Goal: Information Seeking & Learning: Compare options

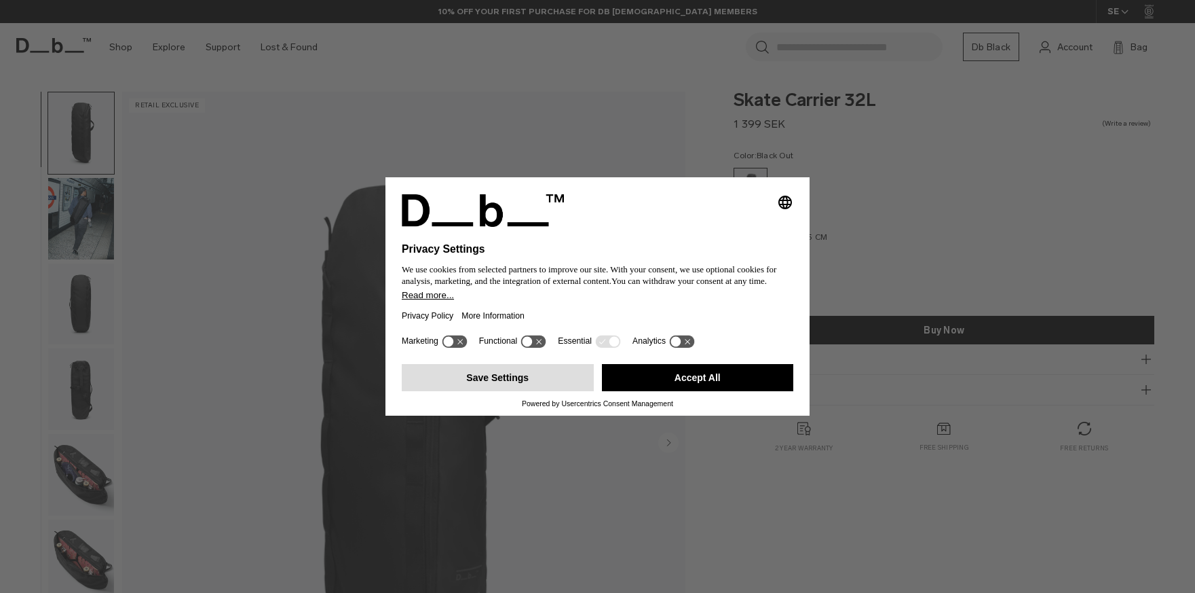
click at [531, 388] on button "Save Settings" at bounding box center [498, 377] width 192 height 27
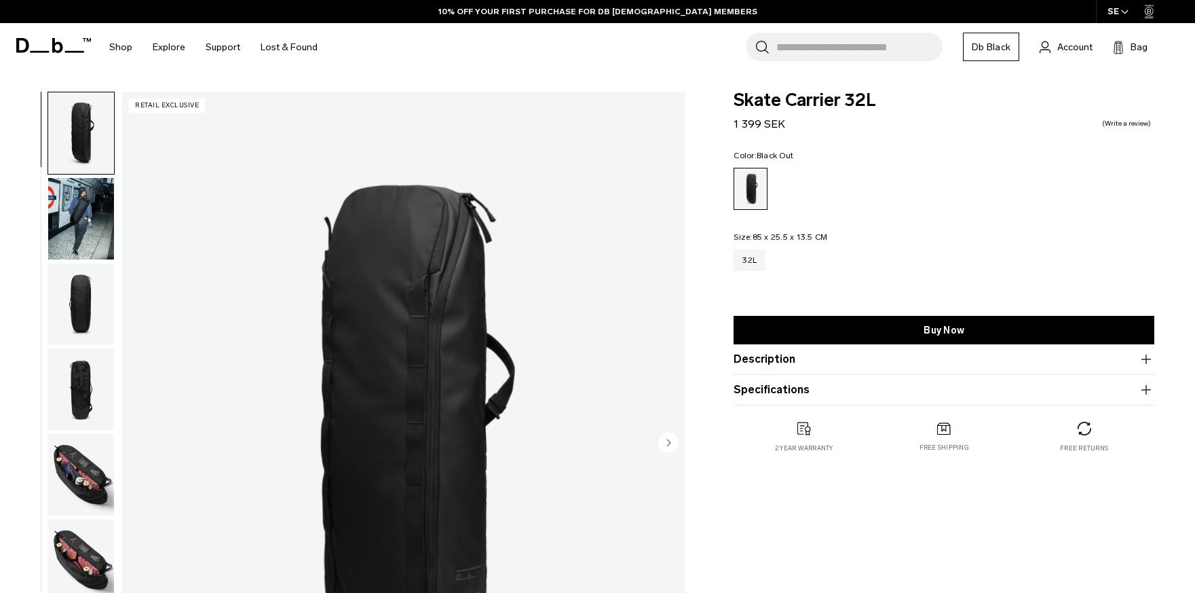
click at [95, 494] on img "button" at bounding box center [81, 474] width 66 height 81
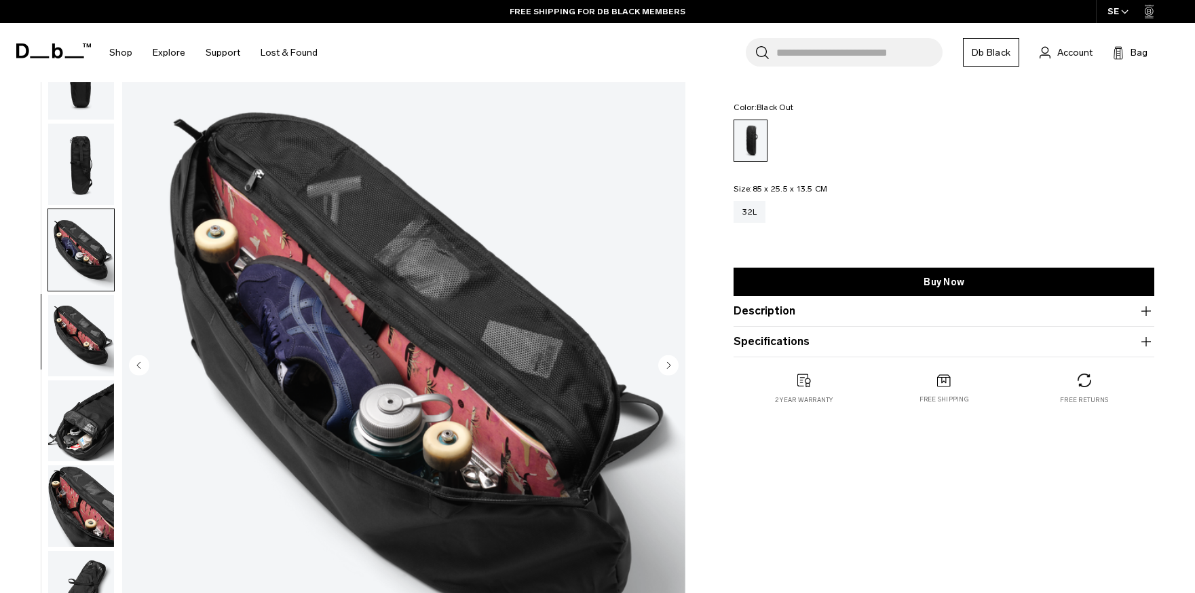
scroll to position [84, 0]
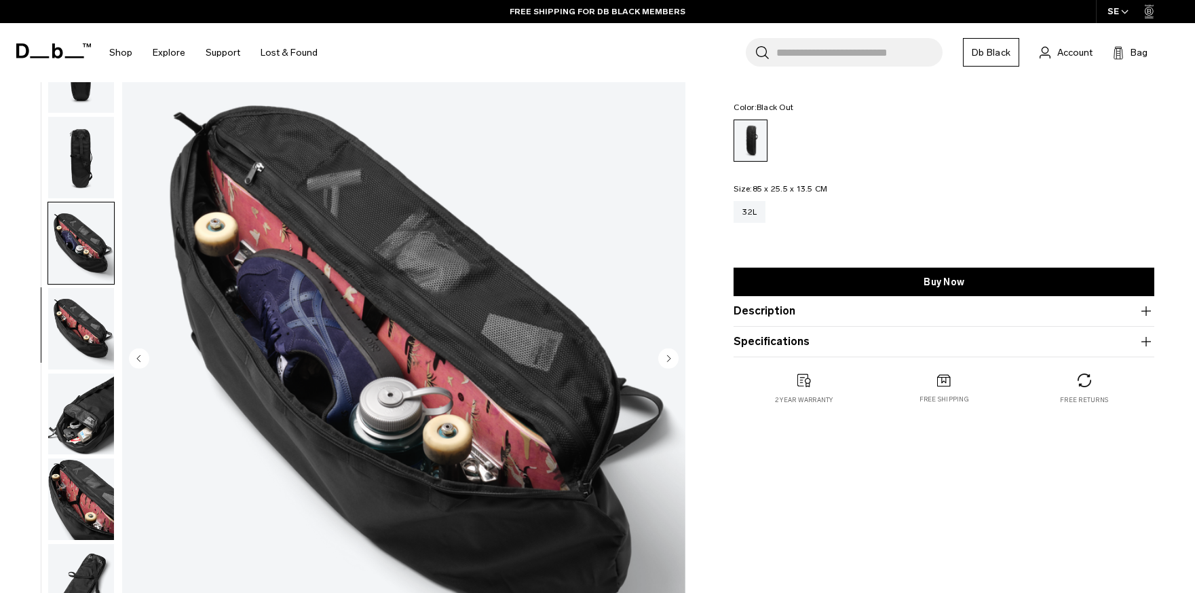
click at [88, 441] on img "button" at bounding box center [81, 413] width 66 height 81
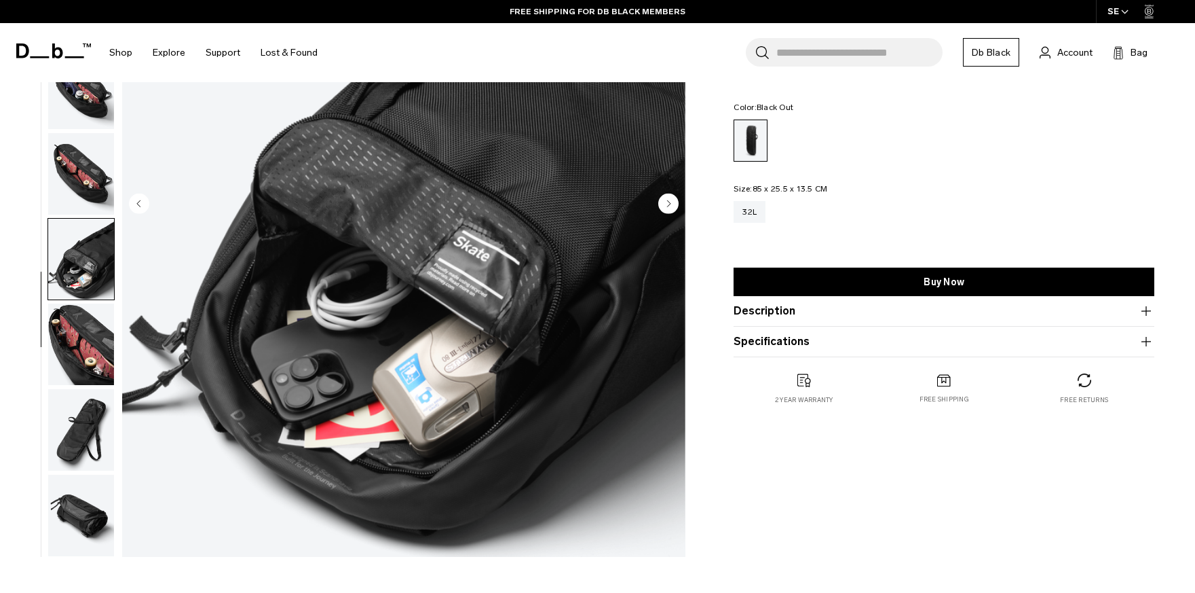
scroll to position [250, 0]
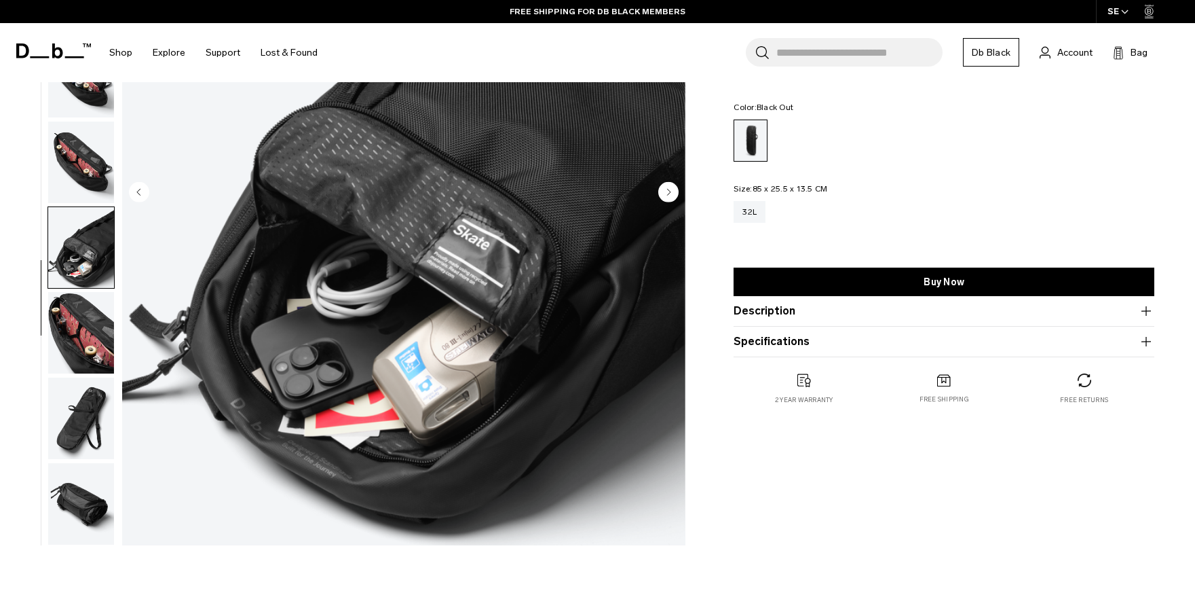
click at [88, 343] on img "button" at bounding box center [81, 332] width 66 height 81
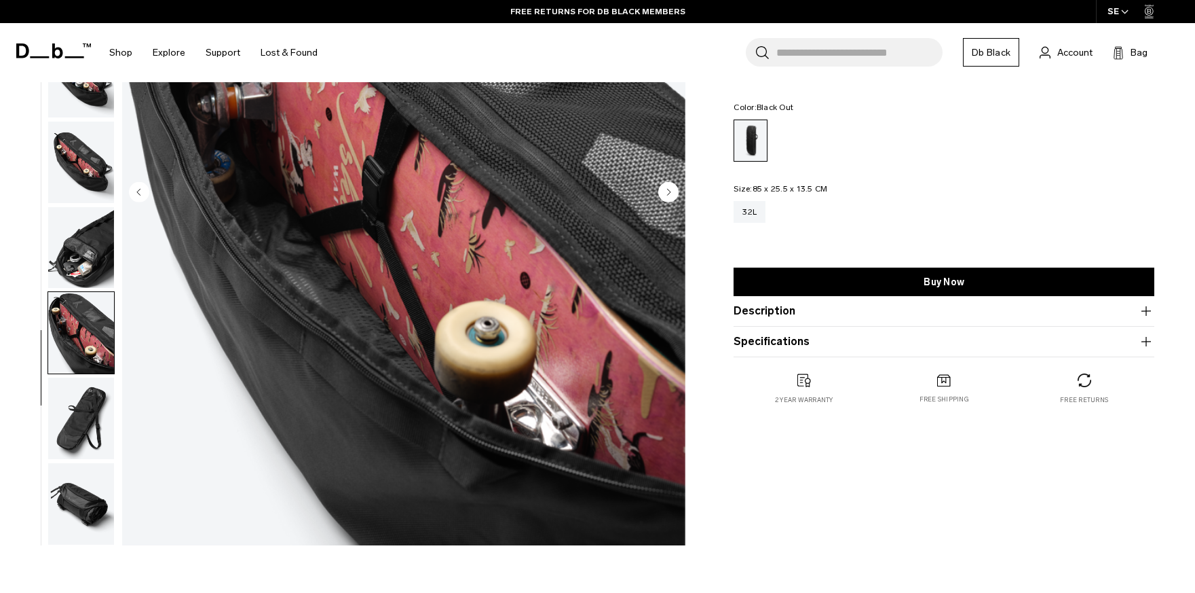
click at [75, 413] on img "button" at bounding box center [81, 417] width 66 height 81
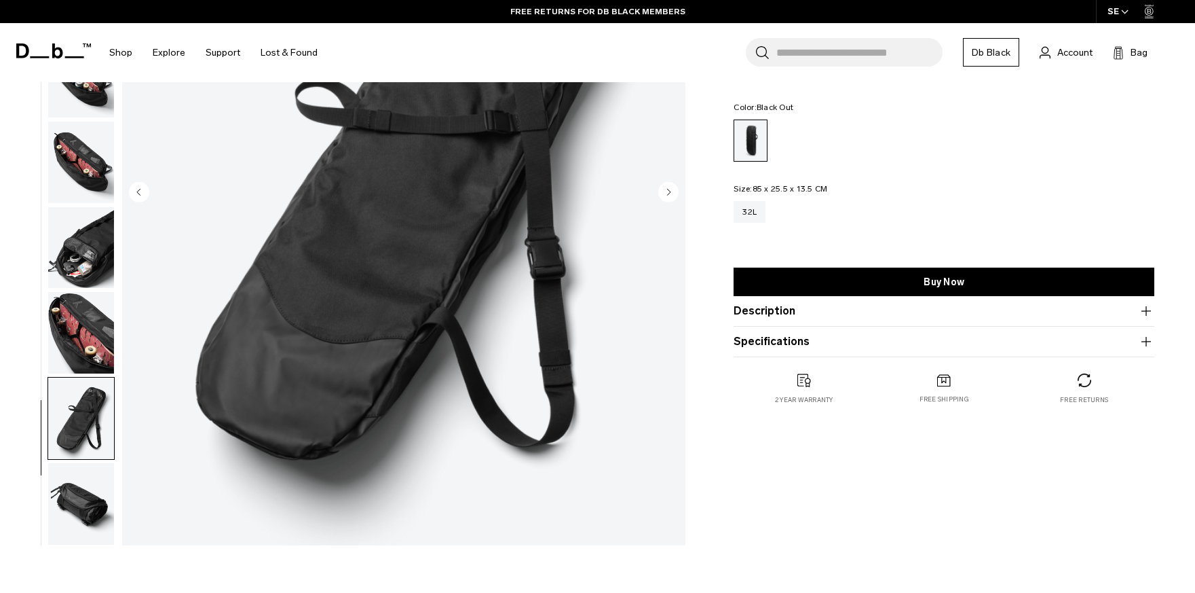
click at [74, 496] on img "button" at bounding box center [81, 503] width 66 height 81
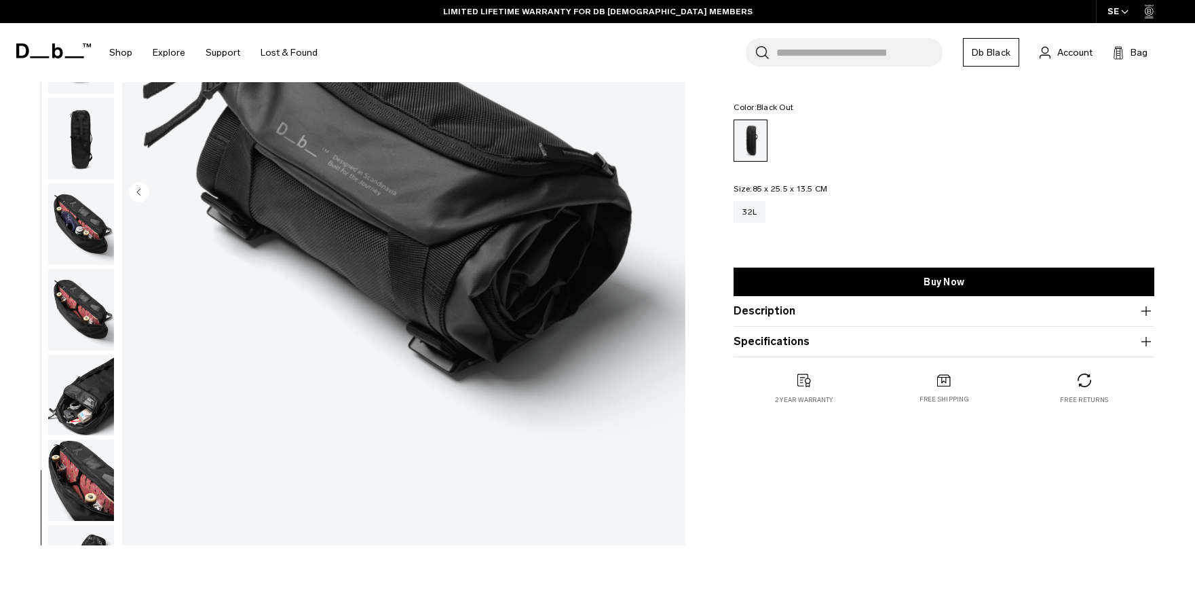
scroll to position [0, 0]
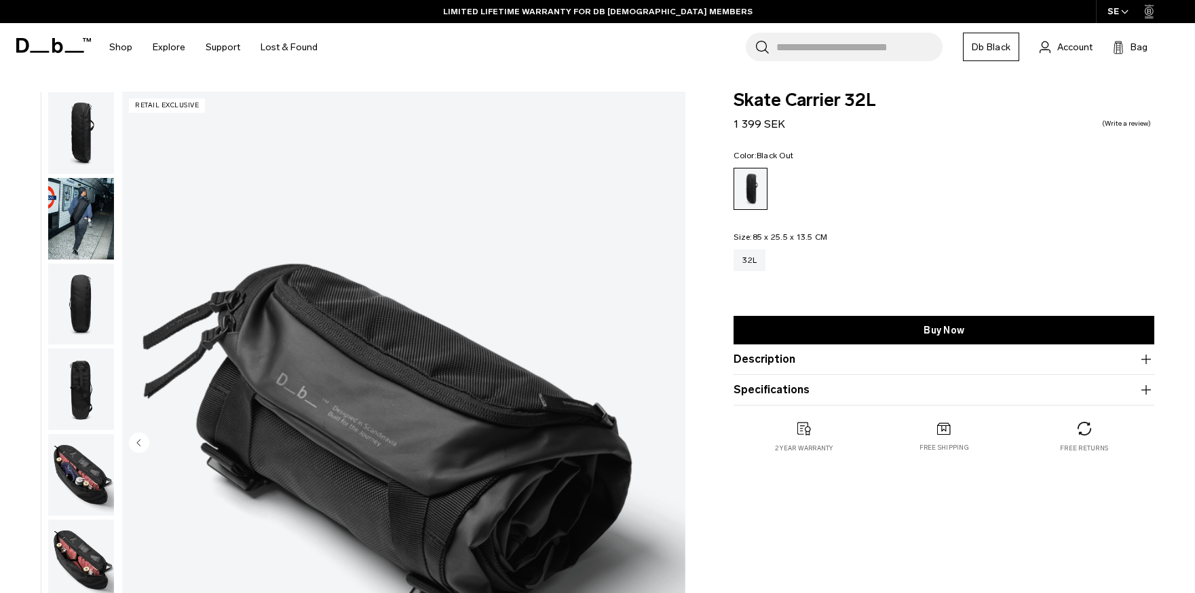
click at [80, 203] on img "button" at bounding box center [81, 218] width 66 height 81
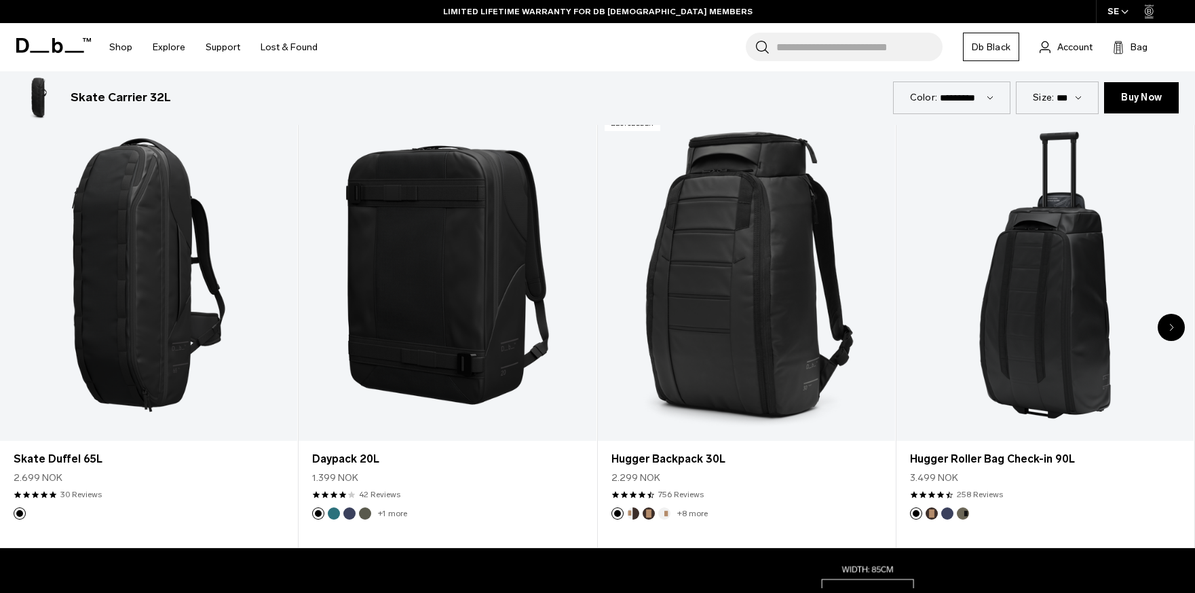
scroll to position [800, 0]
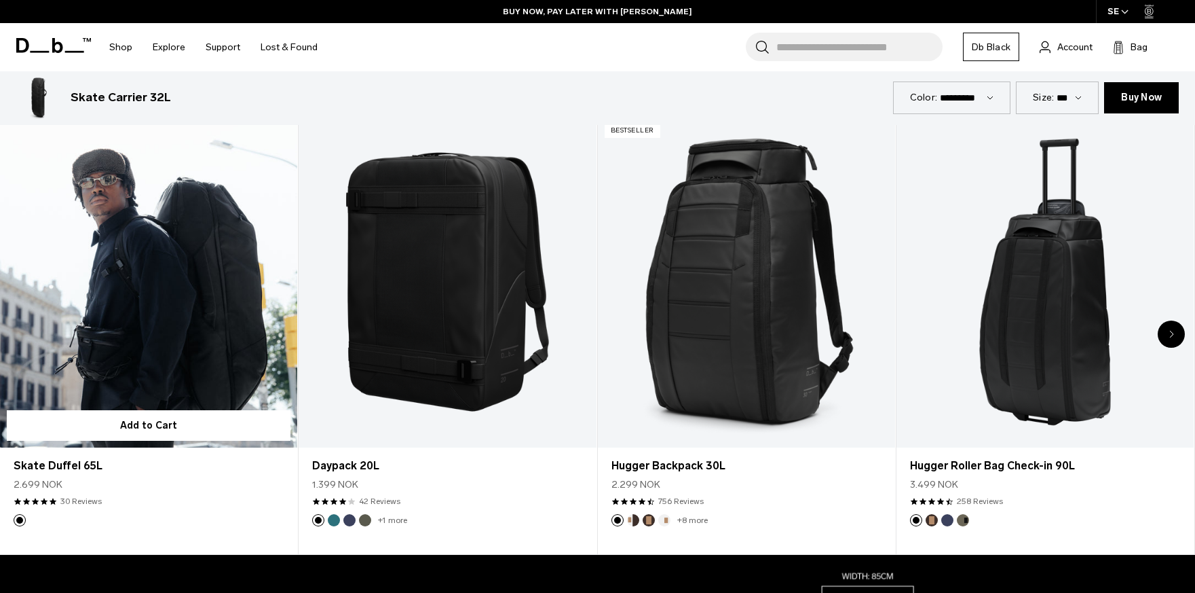
click at [172, 283] on link "Skate Duffel 65L" at bounding box center [148, 282] width 297 height 331
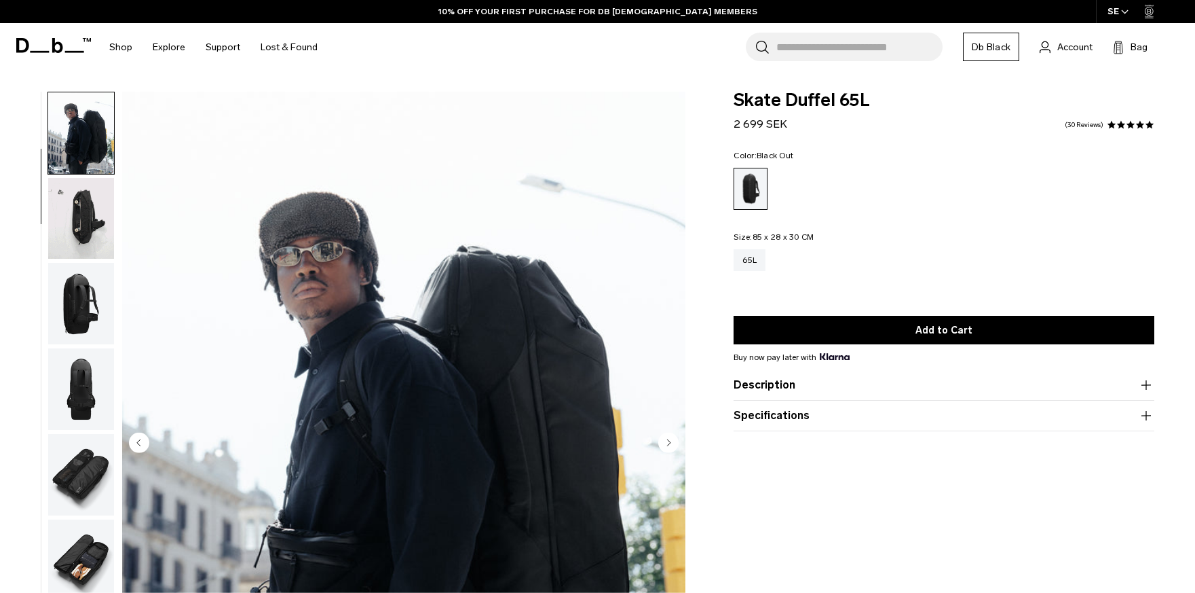
click at [98, 224] on img "button" at bounding box center [81, 218] width 66 height 81
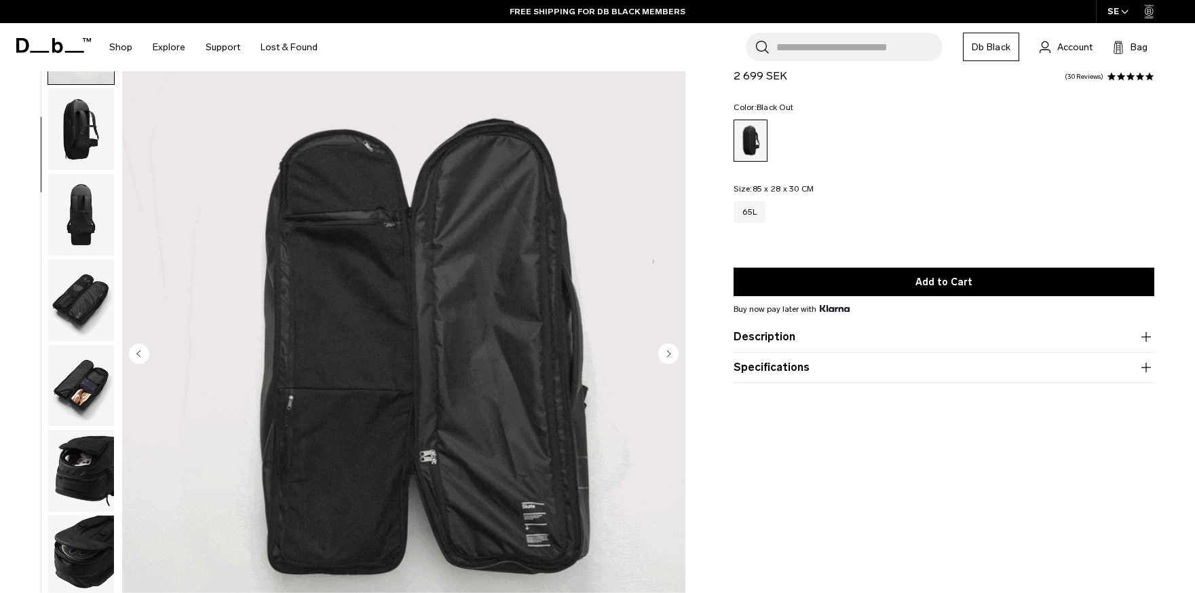
scroll to position [90, 0]
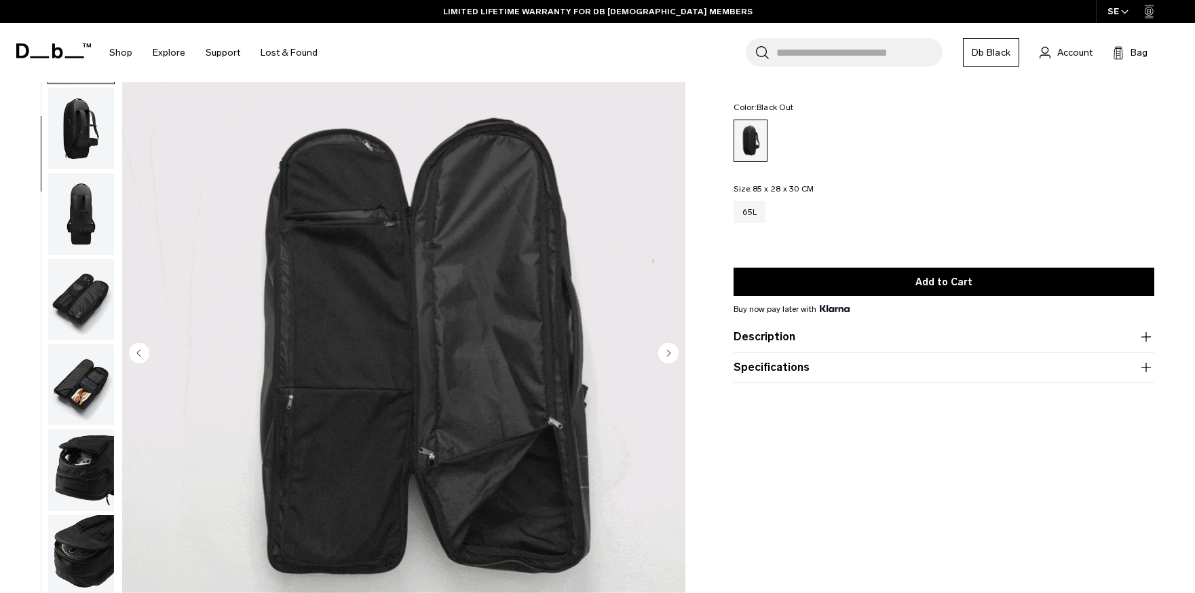
click at [97, 375] on img "button" at bounding box center [81, 384] width 66 height 81
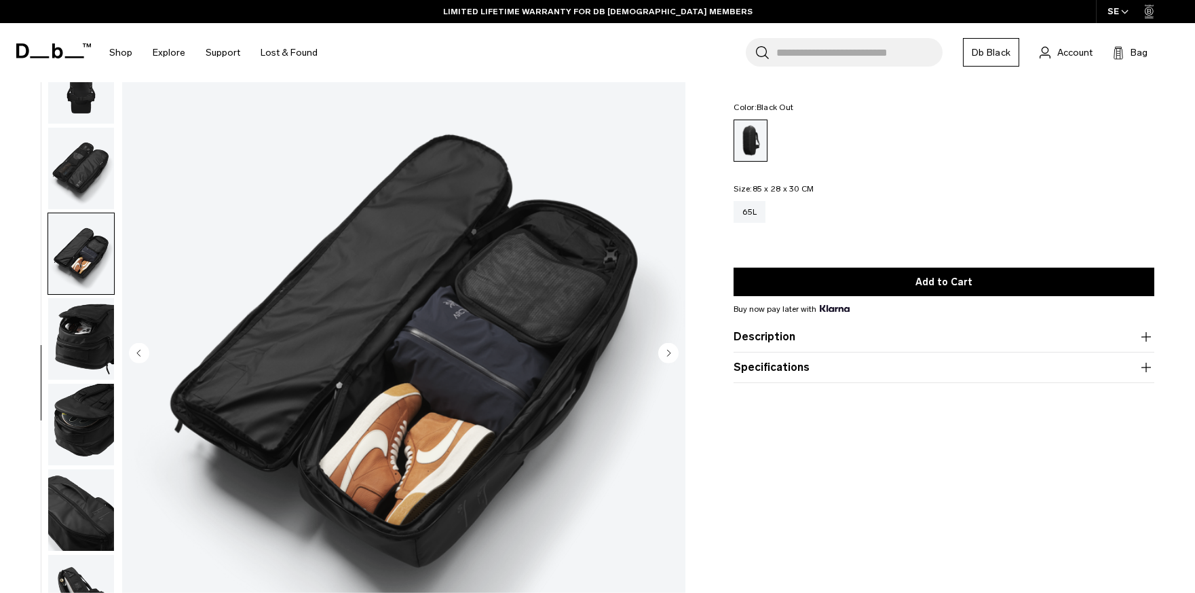
scroll to position [318, 0]
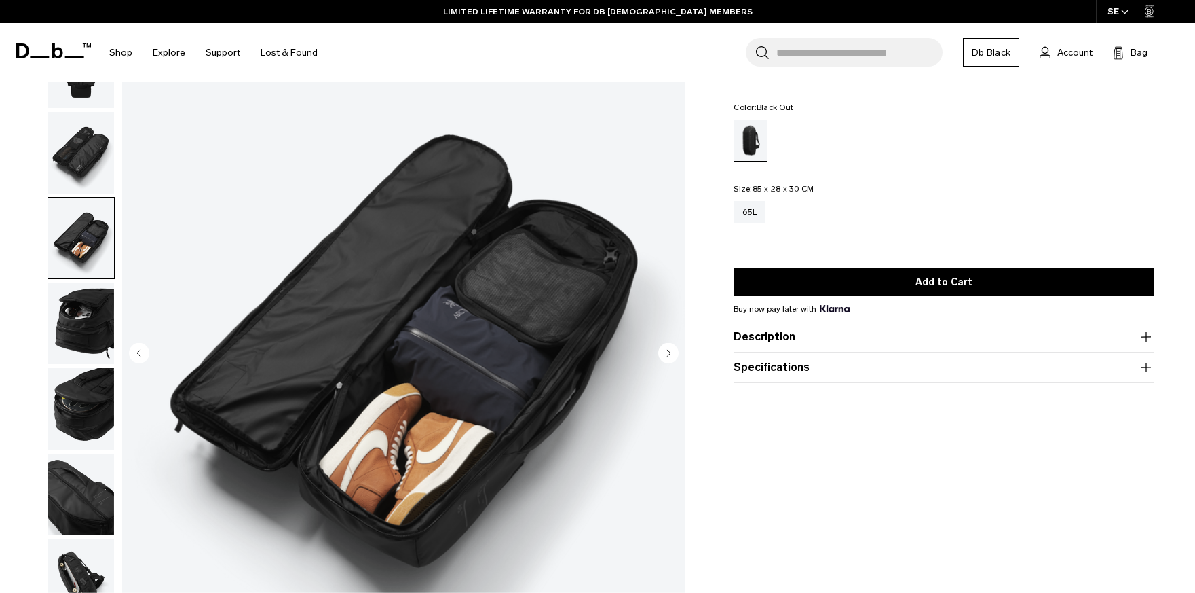
click at [88, 328] on img "button" at bounding box center [81, 322] width 66 height 81
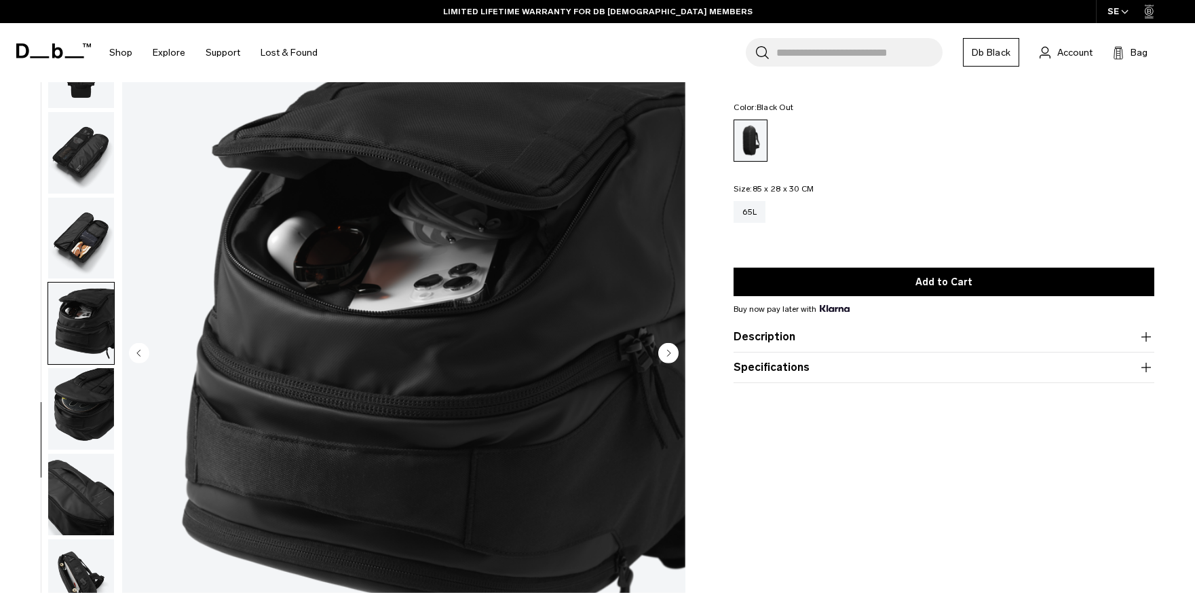
click at [81, 392] on img "button" at bounding box center [81, 408] width 66 height 81
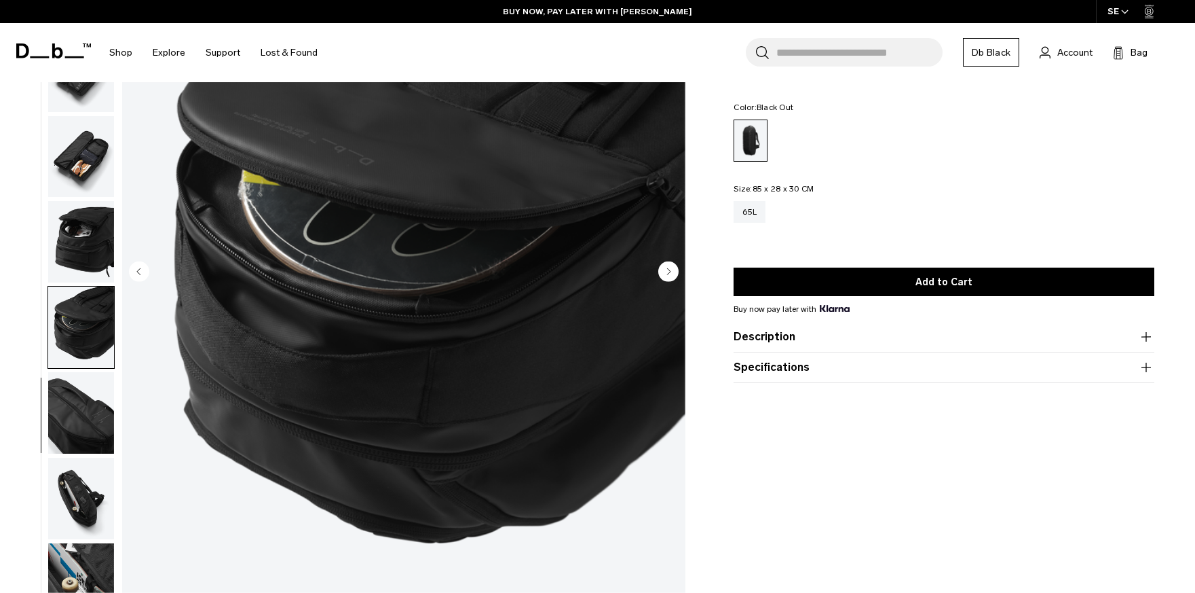
scroll to position [191, 0]
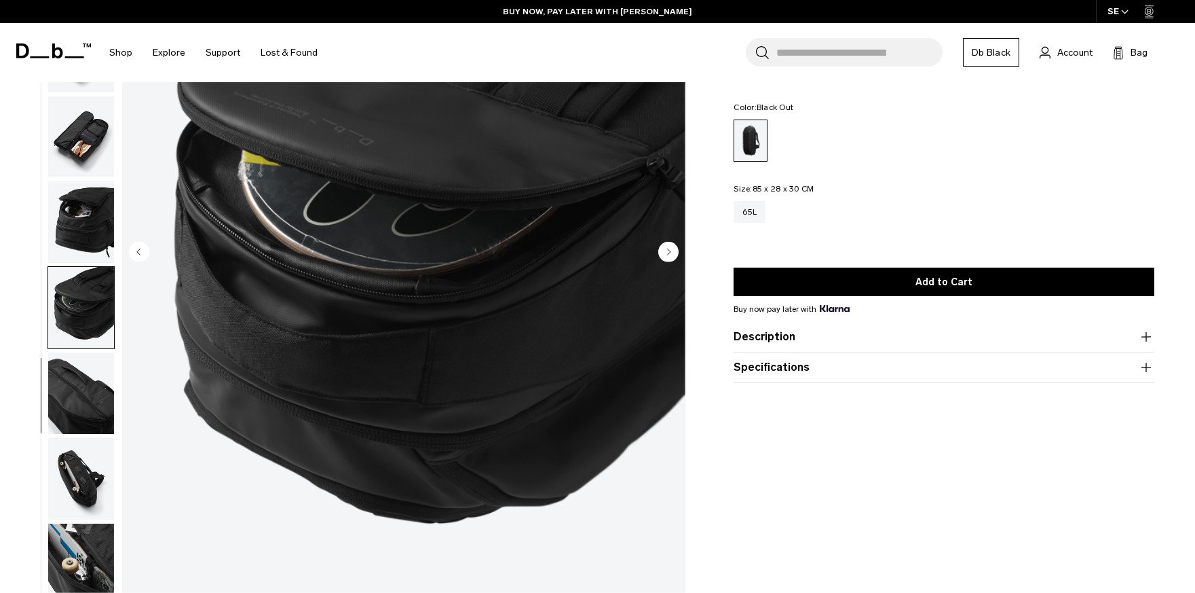
click at [73, 415] on img "button" at bounding box center [81, 392] width 66 height 81
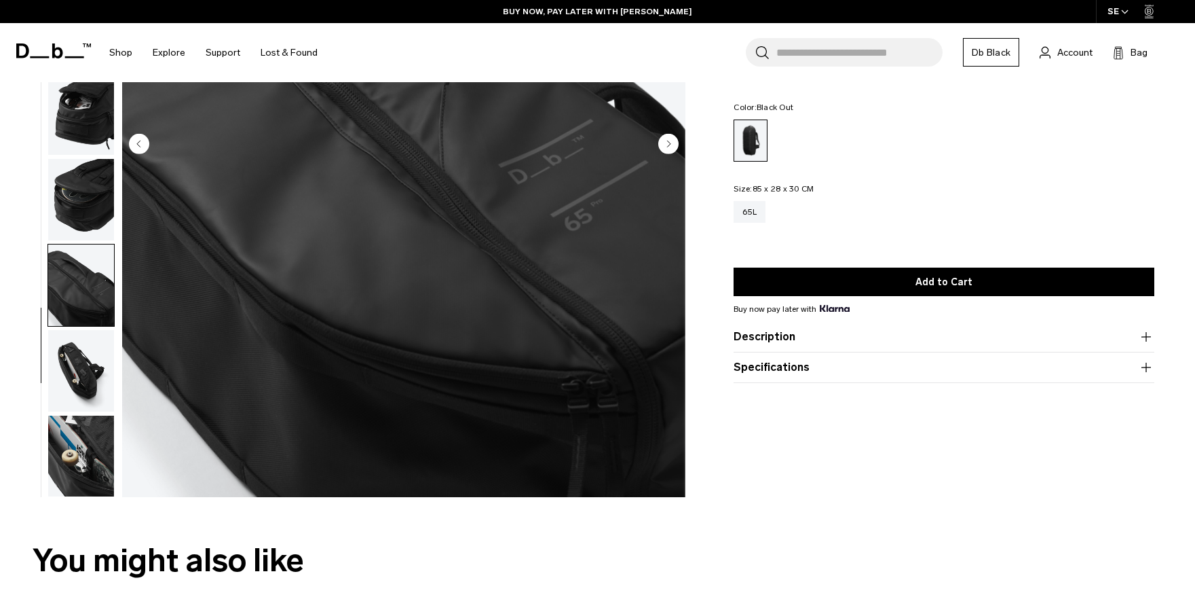
scroll to position [312, 0]
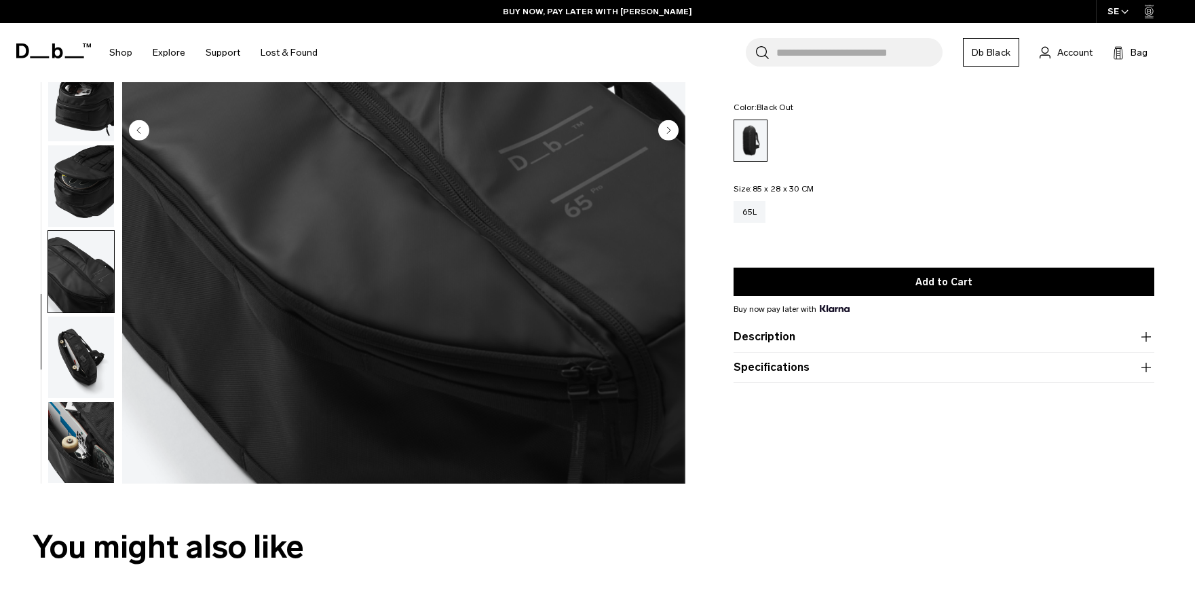
click at [71, 363] on img "button" at bounding box center [81, 356] width 66 height 81
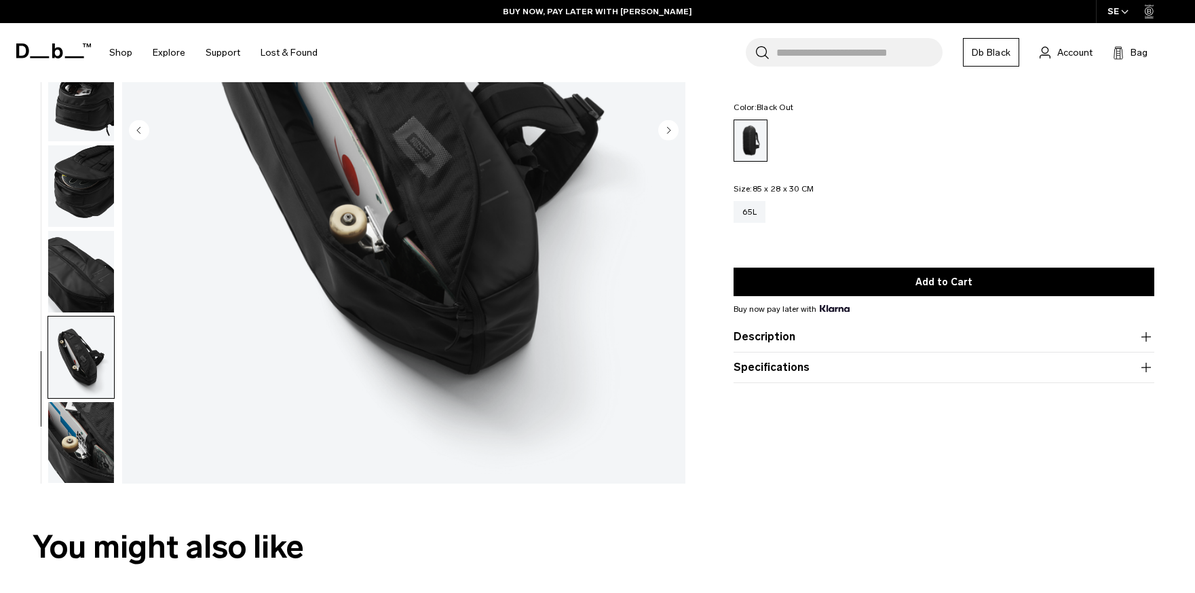
click at [73, 422] on img "button" at bounding box center [81, 442] width 66 height 81
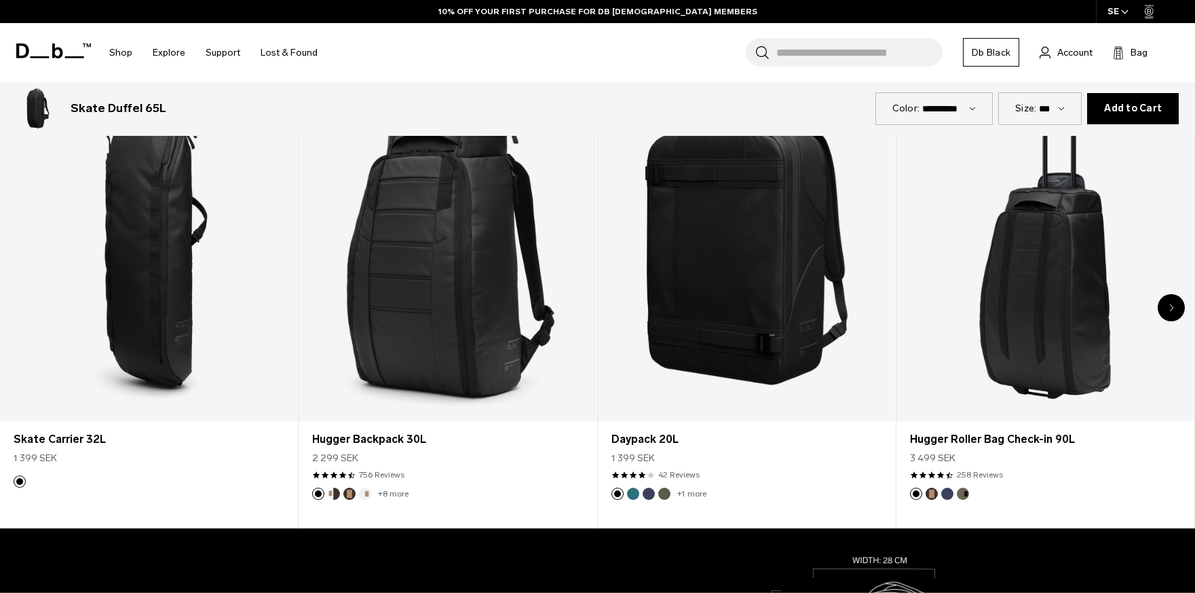
scroll to position [827, 0]
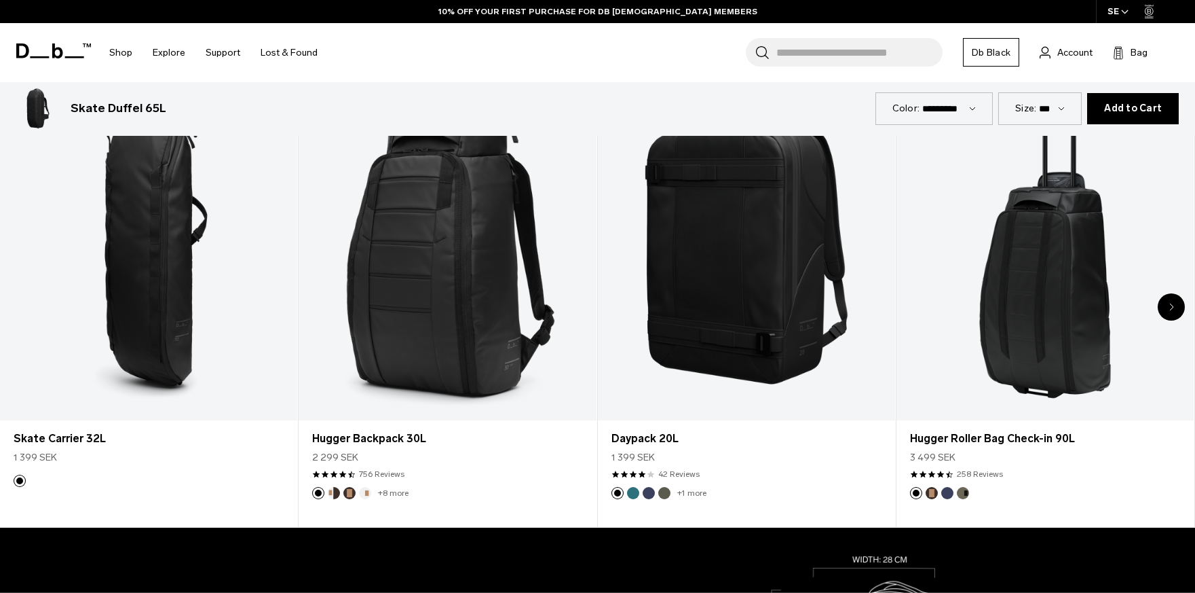
click at [1174, 306] on div "Next slide" at bounding box center [1171, 306] width 27 height 27
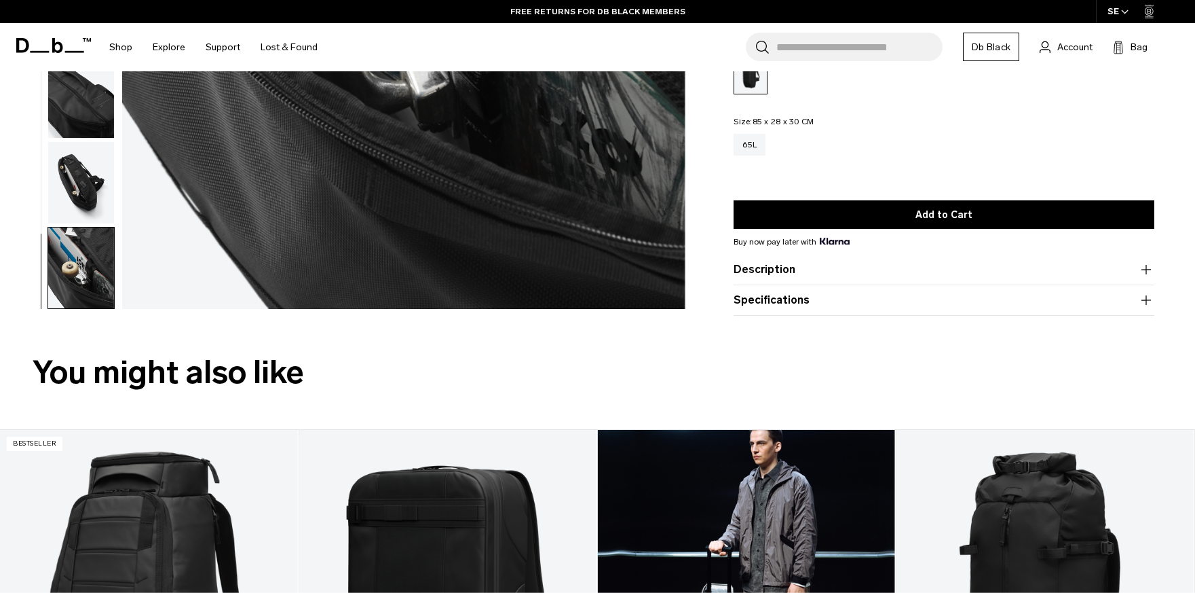
scroll to position [0, 0]
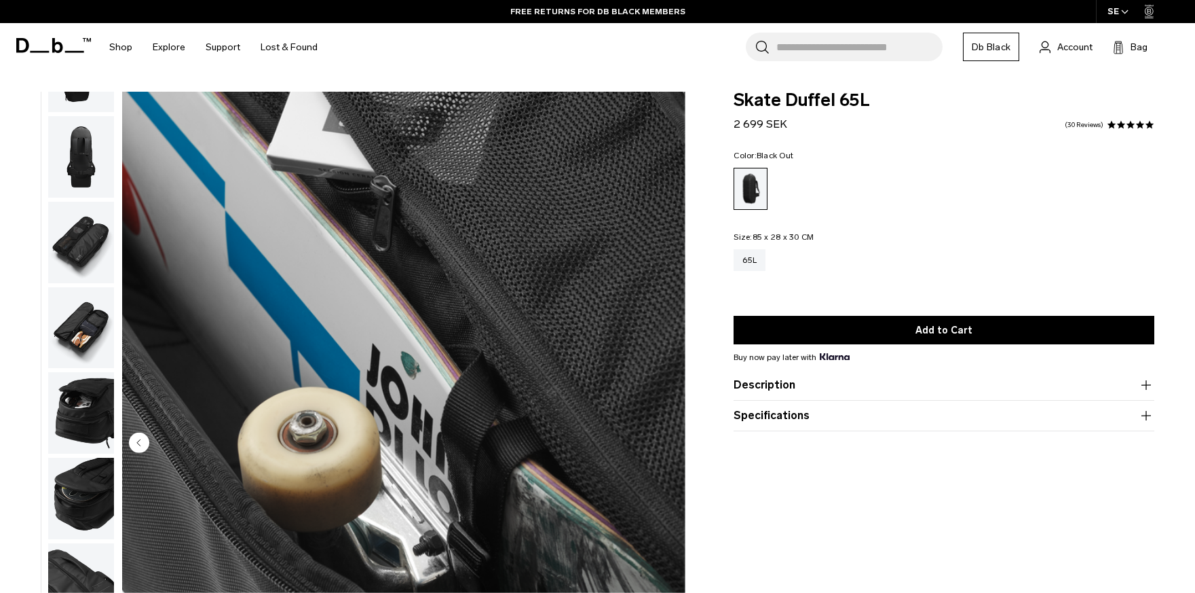
click at [72, 153] on img "button" at bounding box center [81, 156] width 66 height 81
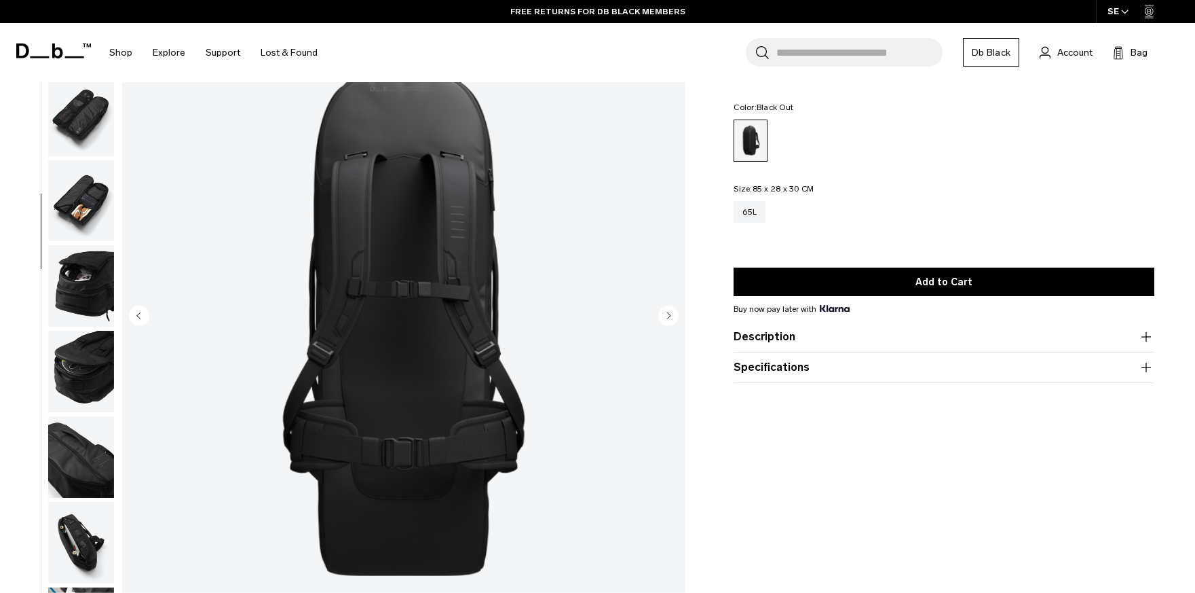
scroll to position [130, 0]
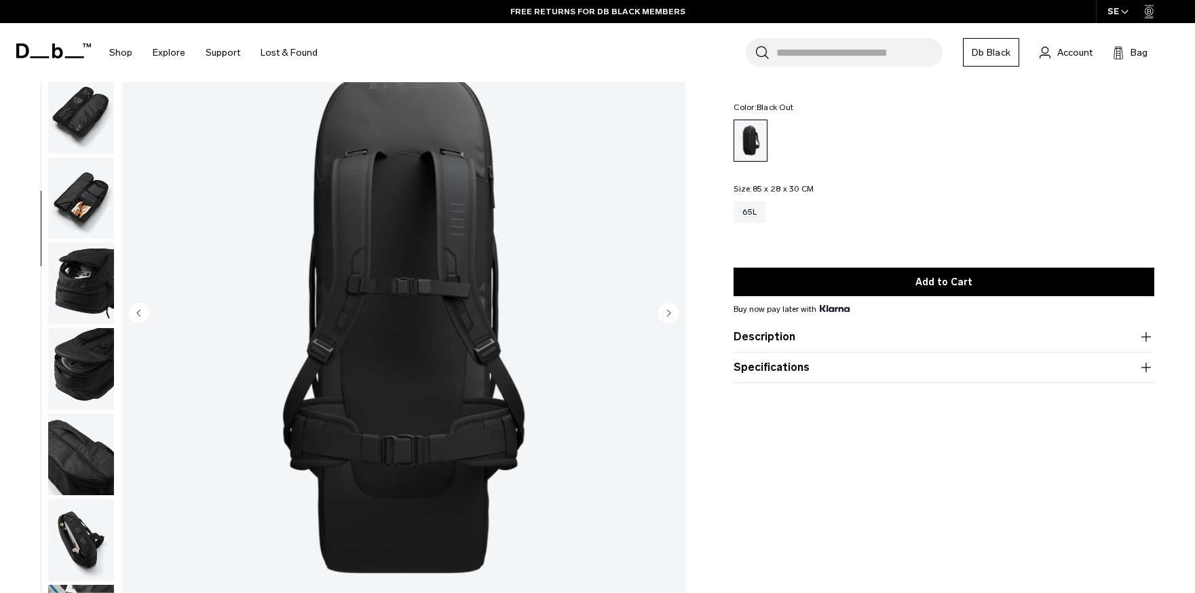
click at [81, 200] on img "button" at bounding box center [81, 197] width 66 height 81
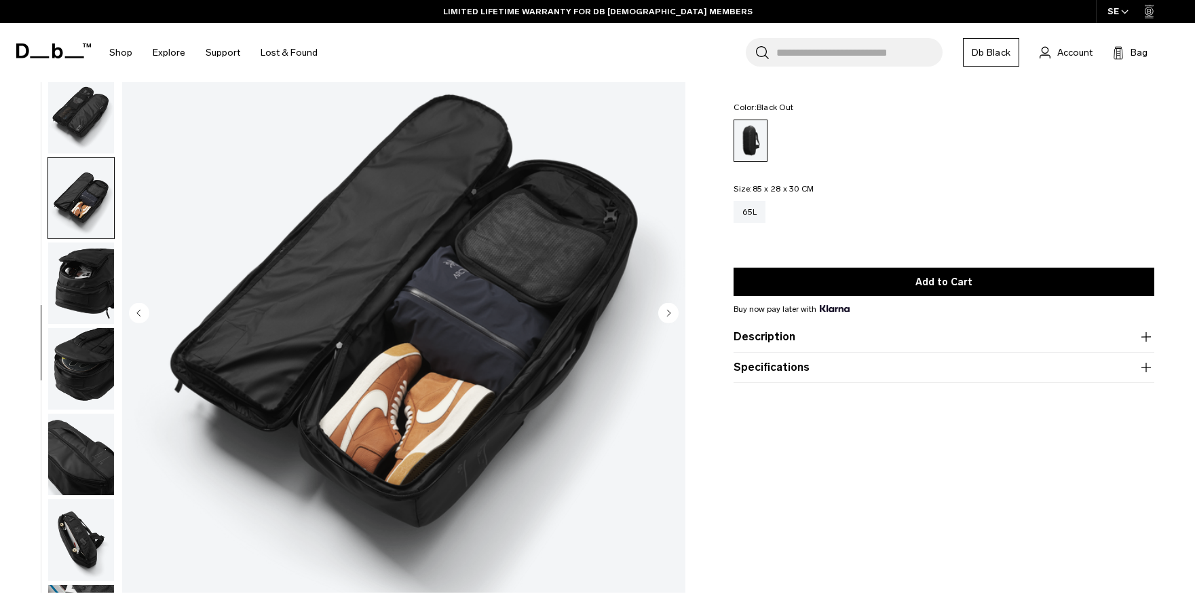
click at [74, 271] on img "button" at bounding box center [81, 282] width 66 height 81
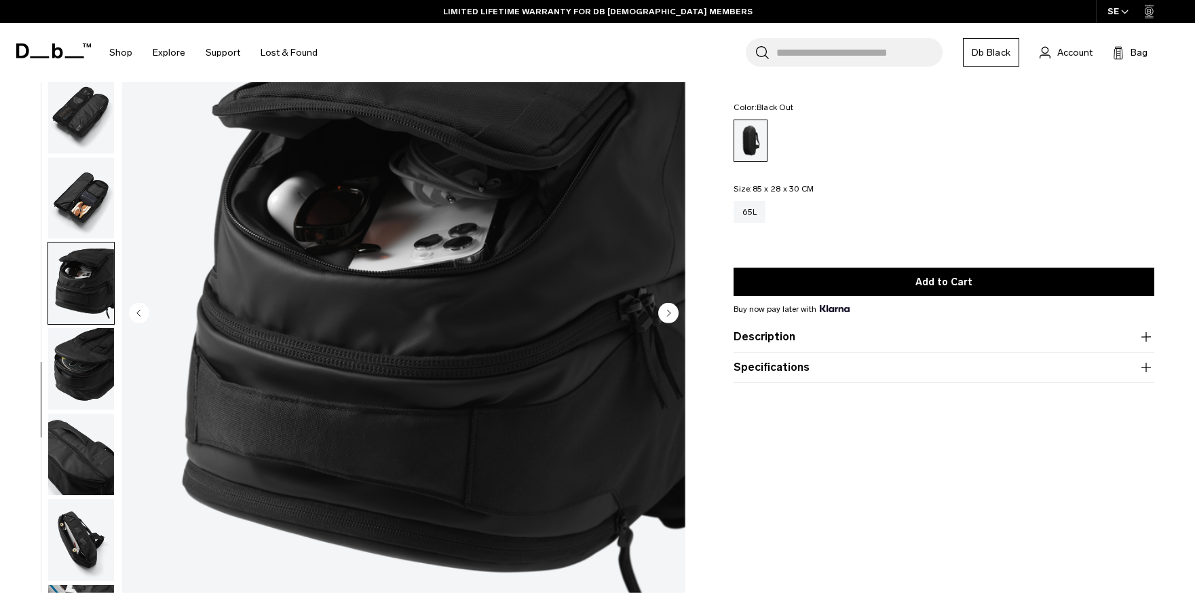
click at [73, 337] on img "button" at bounding box center [81, 368] width 66 height 81
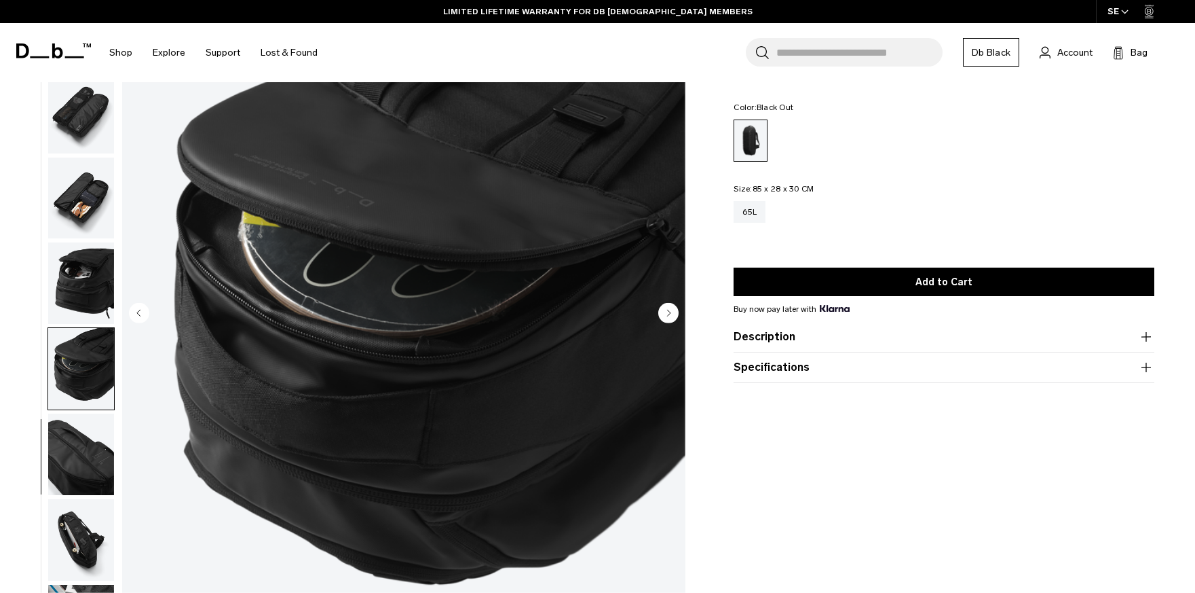
click at [69, 445] on img "button" at bounding box center [81, 453] width 66 height 81
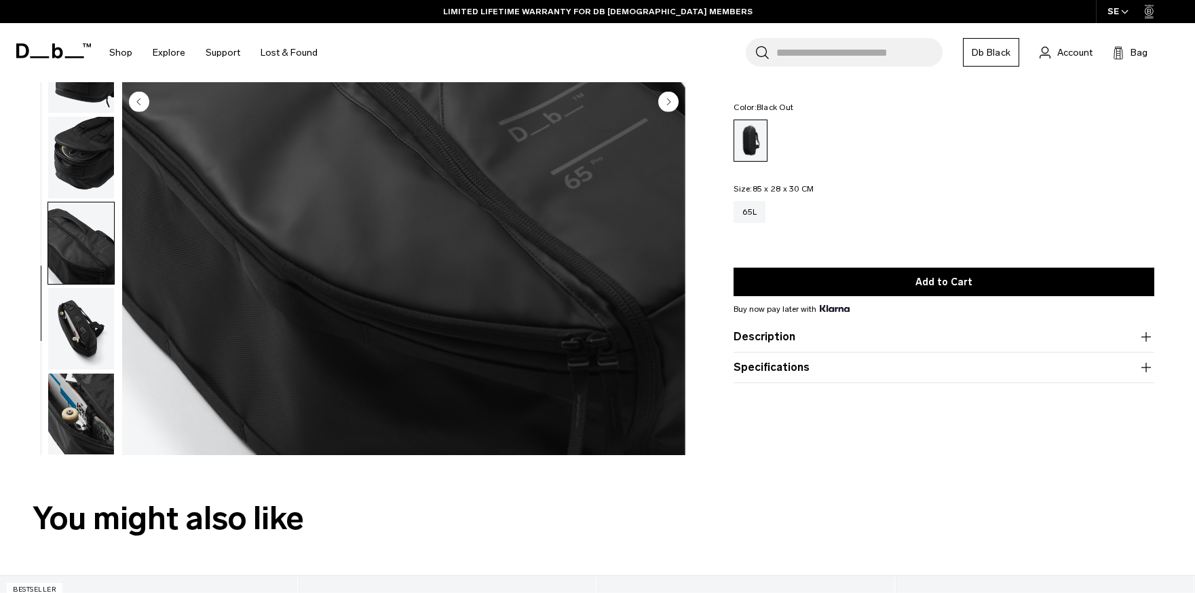
scroll to position [354, 0]
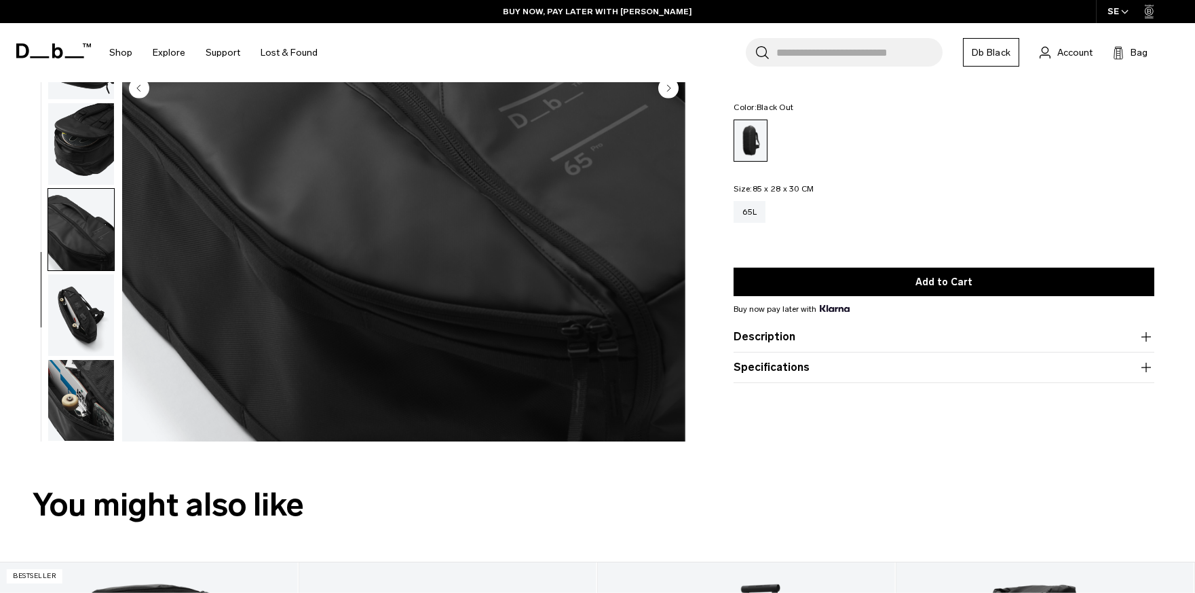
click at [81, 318] on img "button" at bounding box center [81, 314] width 66 height 81
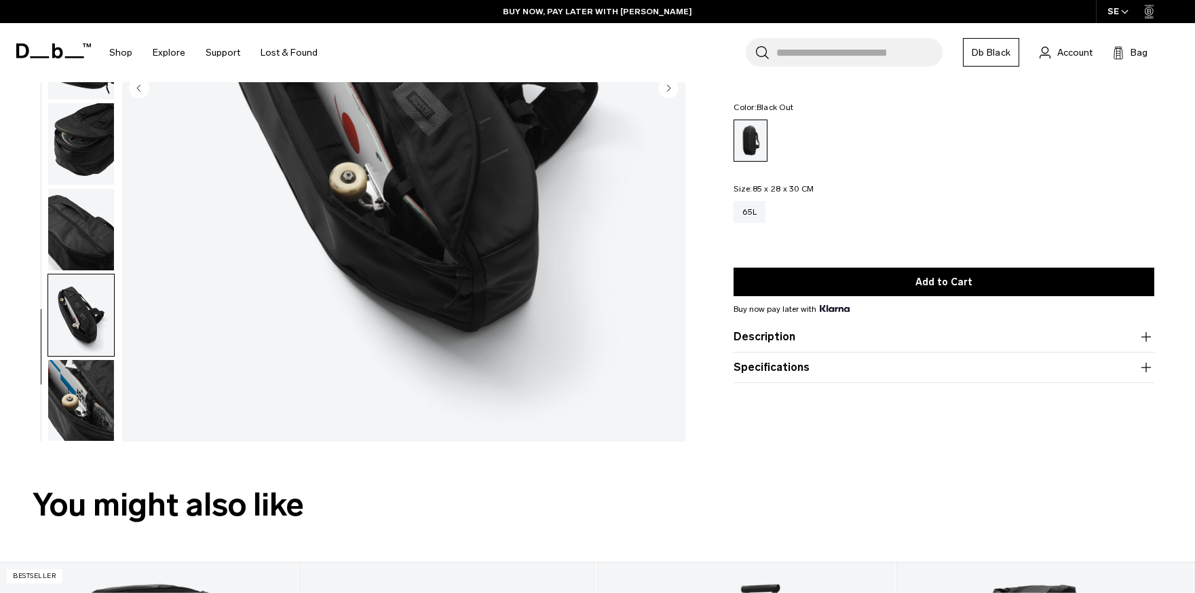
click at [83, 414] on img "button" at bounding box center [81, 400] width 66 height 81
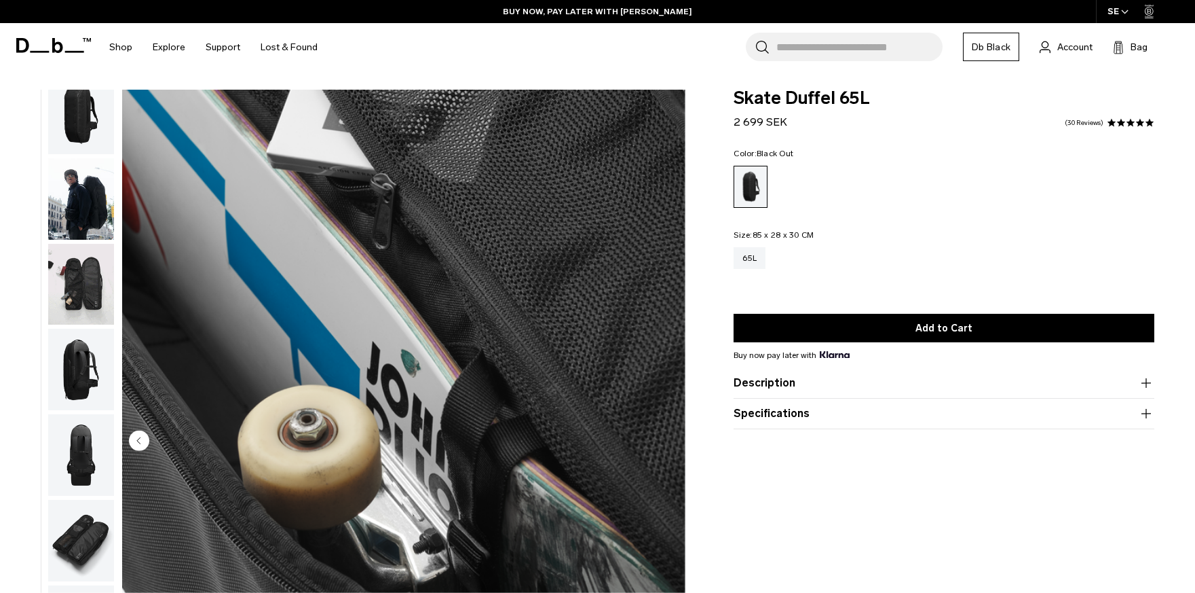
scroll to position [0, 0]
